Goal: Transaction & Acquisition: Purchase product/service

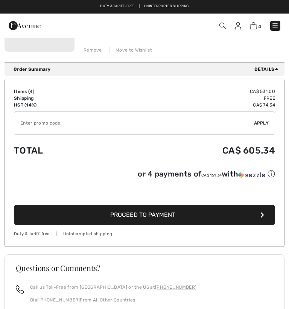
scroll to position [510, 0]
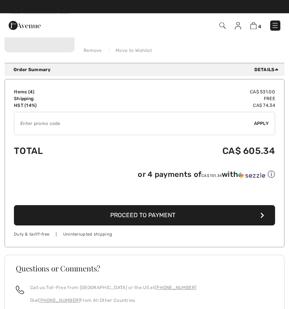
click at [38, 132] on input "TEXT" at bounding box center [134, 124] width 240 height 23
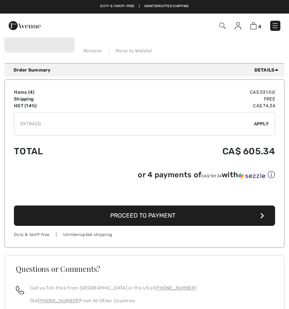
type input "EXTRA20"
click at [261, 121] on span "Apply" at bounding box center [261, 123] width 15 height 7
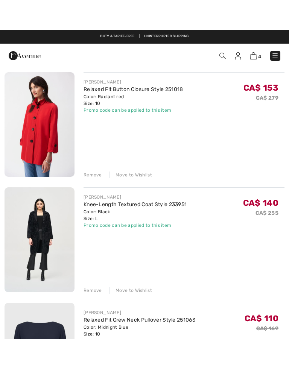
scroll to position [185, 0]
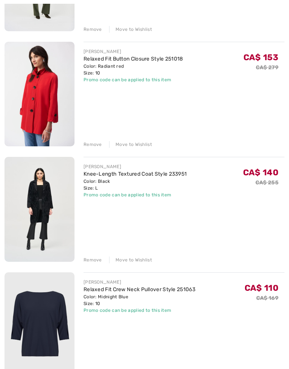
click at [93, 261] on div "Remove" at bounding box center [93, 260] width 18 height 7
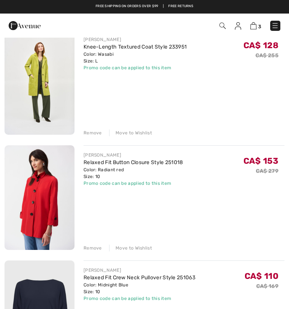
scroll to position [81, 0]
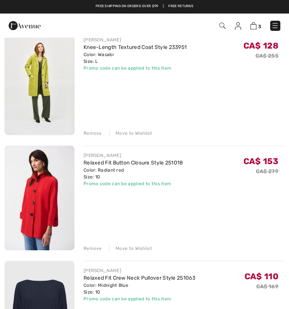
click at [96, 134] on div "Remove" at bounding box center [93, 133] width 18 height 7
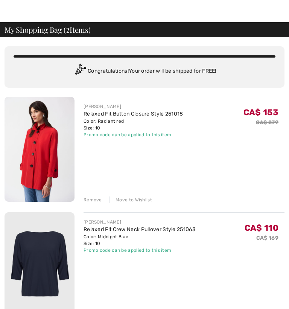
scroll to position [0, 0]
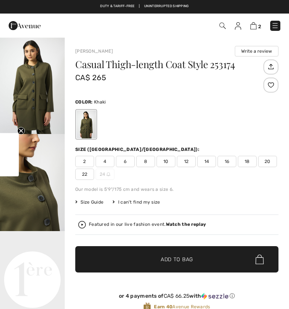
checkbox input "true"
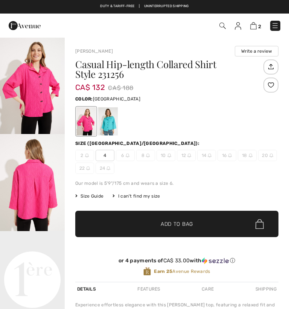
click at [101, 133] on div at bounding box center [108, 121] width 20 height 28
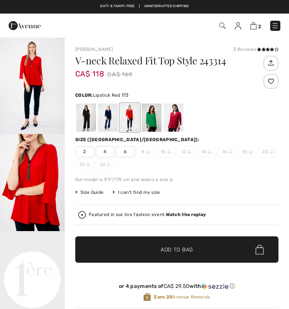
click at [116, 118] on div at bounding box center [108, 118] width 20 height 28
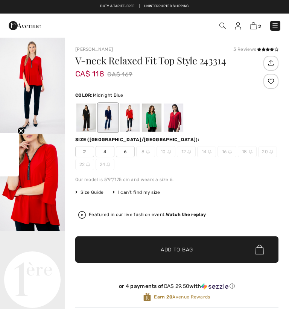
checkbox input "true"
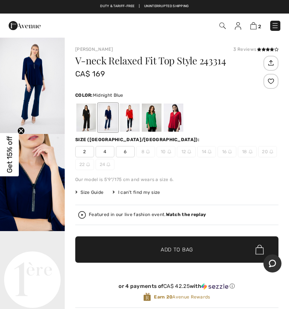
click at [153, 125] on div at bounding box center [152, 118] width 20 height 28
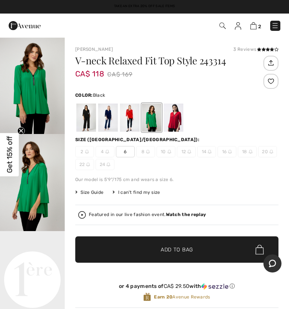
click at [84, 122] on div at bounding box center [86, 118] width 20 height 28
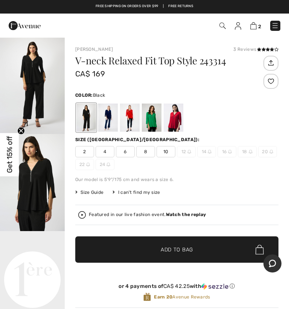
click at [36, 264] on video "Your browser does not support the video tag." at bounding box center [32, 247] width 65 height 32
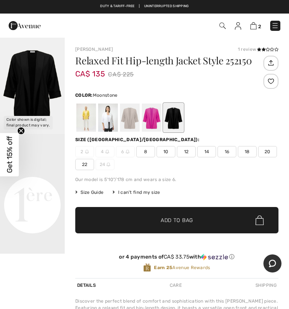
click at [157, 122] on div at bounding box center [152, 118] width 20 height 28
